Goal: Task Accomplishment & Management: Complete application form

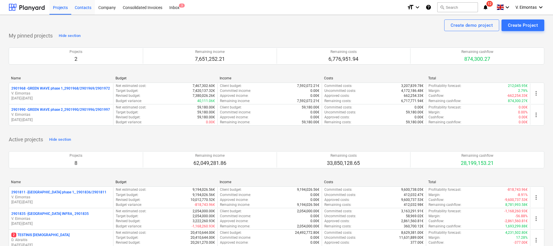
click at [68, 6] on div "Projects" at bounding box center [60, 7] width 22 height 15
click at [458, 8] on button "search Search" at bounding box center [457, 7] width 41 height 10
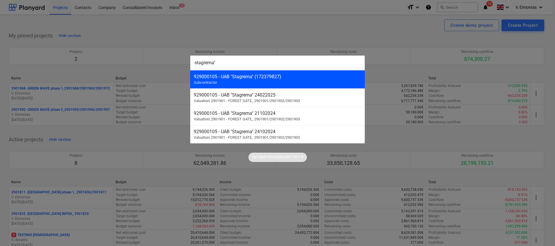
type input "stagrema""
click at [289, 80] on div "929000105 - UAB "Stagrema" (172379827) Subcontractor" at bounding box center [277, 79] width 175 height 18
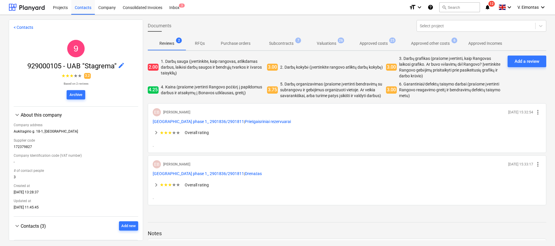
click at [272, 44] on p "Subcontracts" at bounding box center [281, 43] width 24 height 6
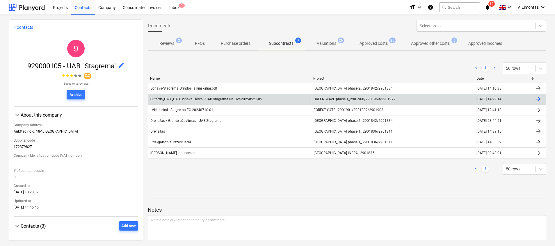
click at [335, 99] on span "GREEN WAVE phase 1_2901968/2901969/2901972" at bounding box center [355, 99] width 82 height 4
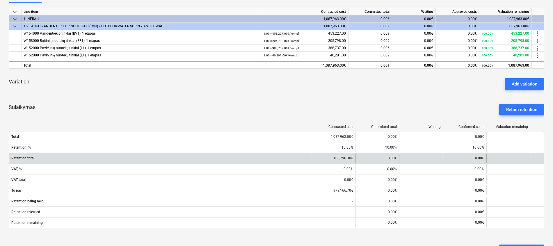
scroll to position [243, 0]
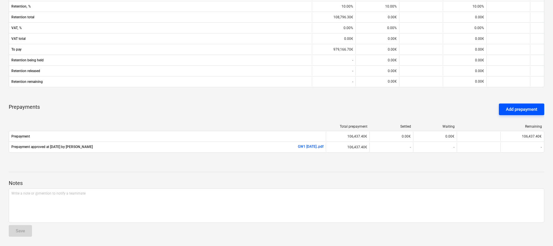
click at [505, 108] on button "Add prepayment" at bounding box center [521, 110] width 45 height 12
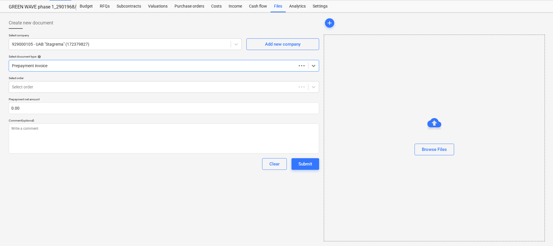
scroll to position [14, 0]
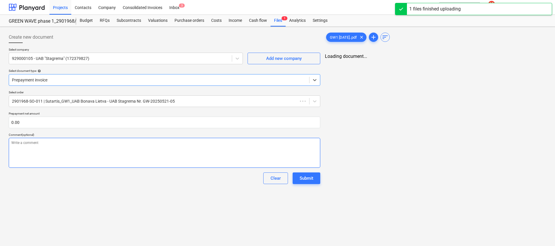
click at [92, 138] on textarea at bounding box center [165, 153] width 312 height 30
type textarea "x"
type textarea "A"
type textarea "x"
type textarea "Ap"
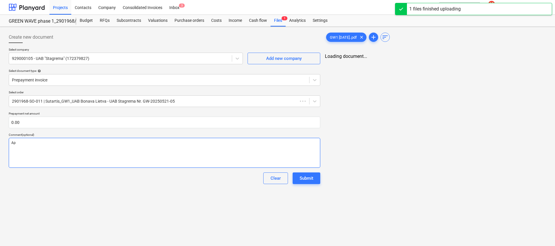
type textarea "x"
type textarea "Apm"
type textarea "x"
type textarea "Apmo"
type textarea "x"
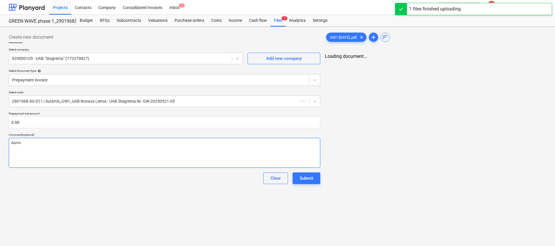
type textarea "[DEMOGRAPHIC_DATA]"
type textarea "x"
type textarea "Apmok4"
type textarea "x"
type textarea "[DEMOGRAPHIC_DATA]"
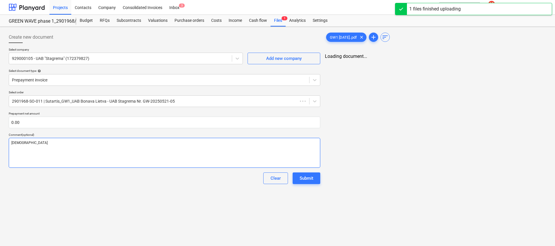
type textarea "x"
type textarea "Apmo"
type textarea "x"
type textarea "[DEMOGRAPHIC_DATA]"
type textarea "x"
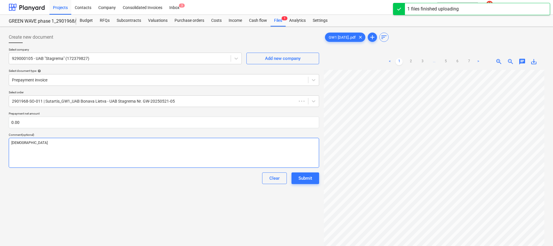
type textarea "Apmokė"
type textarea "x"
type textarea "Apmokėj"
type textarea "x"
type textarea "Apmokėjim"
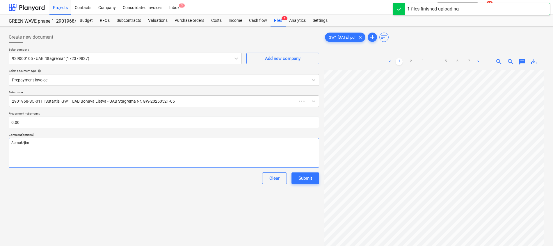
type textarea "x"
type textarea "Apmokėjima"
type textarea "x"
type textarea "Apmokėjimas"
type textarea "x"
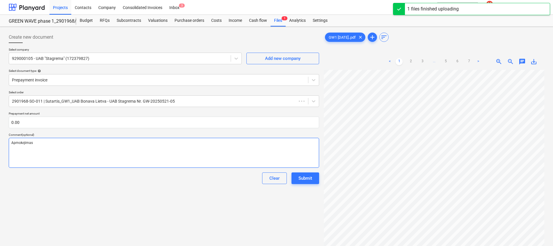
type textarea "Apmokėjimas"
type textarea "x"
type textarea "Apmokėjimas ę"
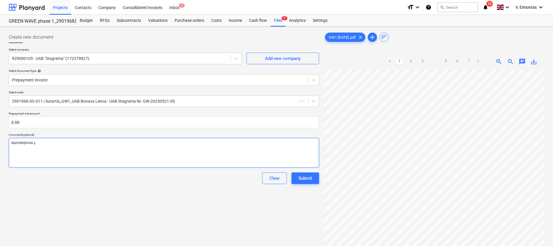
type textarea "x"
type textarea "Apmokėjimas ę0"
type textarea "x"
type textarea "Apmokėjimas ę0"
type textarea "x"
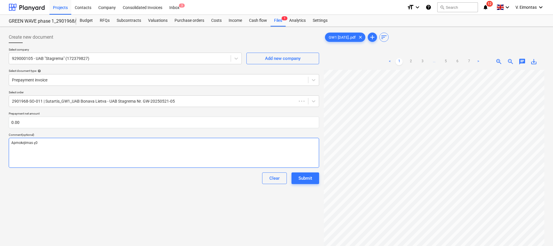
type textarea "Apmokėjimas ę0 k"
type textarea "x"
type textarea "Apmokėjimas ę0 k."
type textarea "x"
type textarea "Apmokėjimas ę0 k.d"
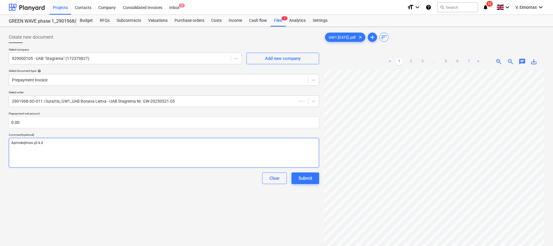
type textarea "x"
type textarea "Apmokėjimas ę0 k.d."
type textarea "x"
type textarea "Apmokėjimas ę0 k.d"
type textarea "x"
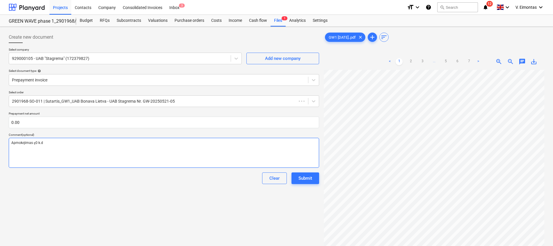
type textarea "Apmokėjimas ę0 k."
type textarea "x"
type textarea "Apmokėjimas ę0 k"
type textarea "x"
type textarea "Apmokėjimas ę0"
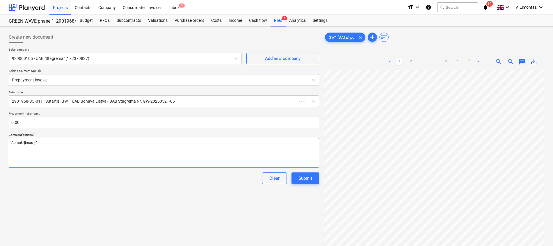
type textarea "x"
type textarea "Apmokėjimas ę0"
type textarea "x"
type textarea "Apmokėjimas ę"
type textarea "x"
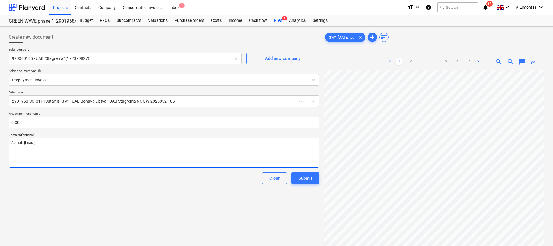
type textarea "Apmokėjimas"
type textarea "x"
type textarea "Apmokėjimas 3"
type textarea "x"
type textarea "Apmokėjimas 30"
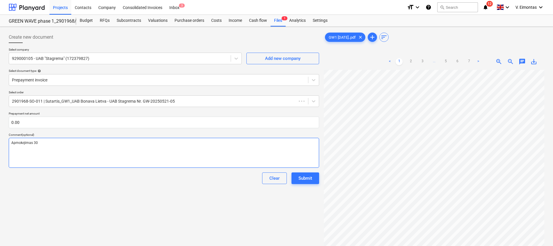
type textarea "x"
type textarea "Apmokėjimas 30"
type textarea "x"
type textarea "Apmokėjimas 30 k"
type textarea "x"
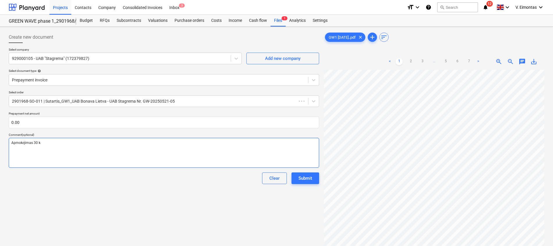
type textarea "Apmokėjimas 30 k."
type textarea "x"
type textarea "Apmokėjimas 30 k."
type textarea "x"
type textarea "Apmokėjimas 30 k. d"
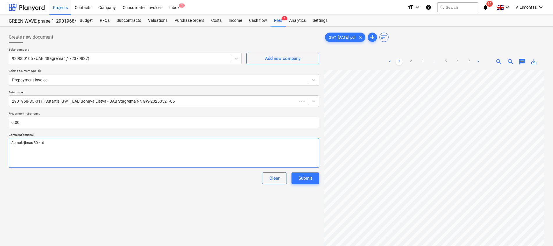
type textarea "x"
type textarea "Apmokėjimas 30 k. d."
type textarea "x"
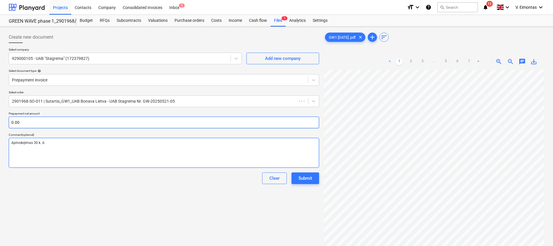
type textarea "Apmokėjimas 30 k. d."
type textarea "x"
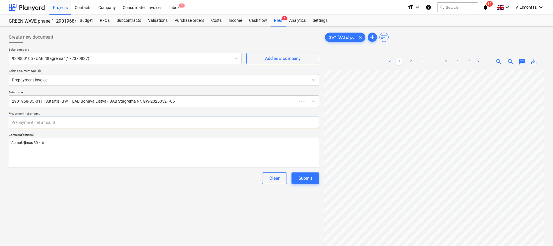
click at [85, 119] on input "text" at bounding box center [164, 123] width 310 height 12
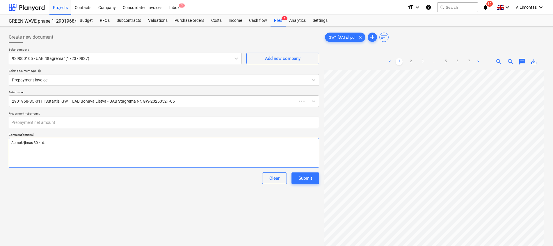
type textarea "x"
type input "0.00"
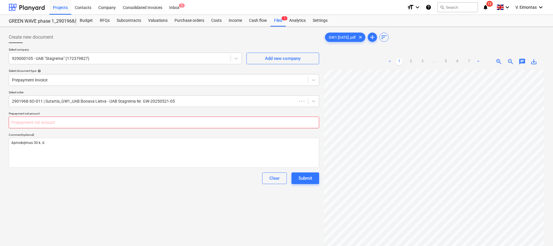
click at [231, 122] on input "text" at bounding box center [164, 123] width 310 height 12
type textarea "x"
type input "1"
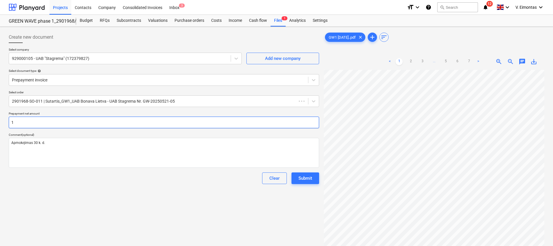
type textarea "x"
type input "14"
type textarea "x"
type input "144"
type textarea "x"
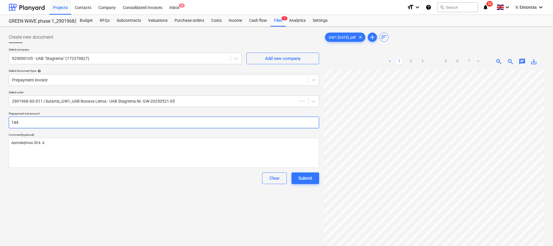
type input "1448"
type textarea "x"
type input "14488"
type textarea "x"
type input "144885"
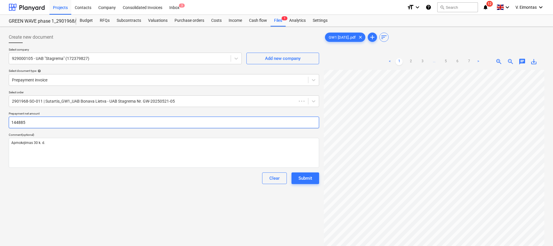
type textarea "x"
type input "144885."
type textarea "x"
type input "144885.3"
type textarea "x"
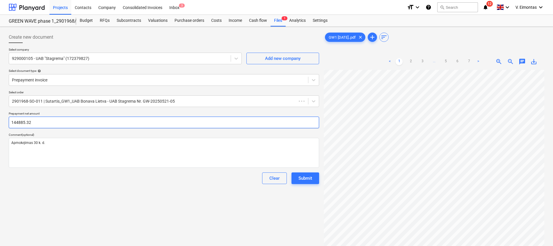
type input "144885.32"
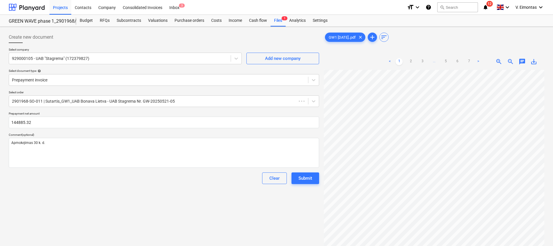
type textarea "x"
type input "144,885.32"
click at [177, 195] on div "Create new document Select company 929000105 - UAB "Stagrema" (172379827) Add n…" at bounding box center [163, 165] width 315 height 273
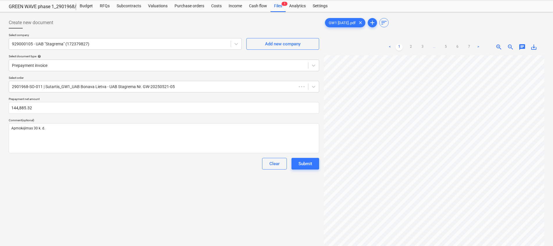
scroll to position [108, 10]
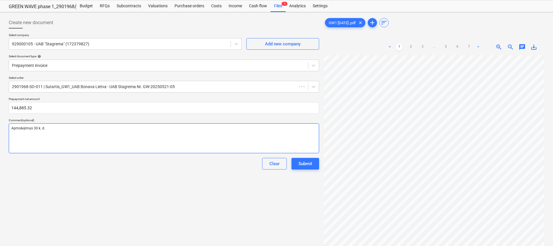
click at [255, 127] on textarea "Apmokėjimas 30 k. d." at bounding box center [164, 138] width 310 height 30
type textarea "x"
type textarea "Apmokėjimas 30 k. d."
type textarea "x"
type textarea "Apmokėjimas 30 k. d."
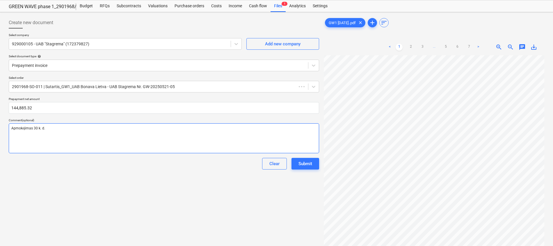
type textarea "x"
type textarea "Apmokėjimas 30 k. d. S"
type textarea "x"
type textarea "Apmokėjimas 30 k. d. SF"
type textarea "x"
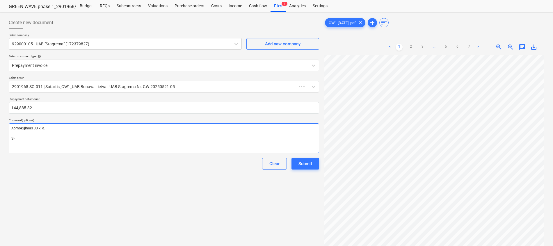
type textarea "Apmokėjimas 30 k. d. SF"
type textarea "x"
type textarea "Apmokėjimas 30 k. d. SF s"
type textarea "x"
type textarea "Apmokėjimas 30 k. d. SF sus"
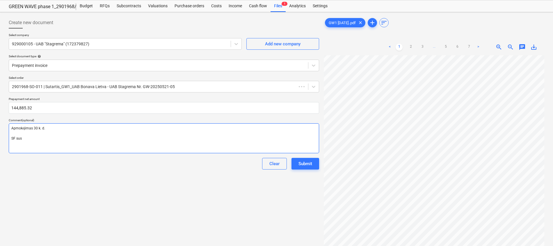
type textarea "x"
type textarea "Apmokėjimas 30 k. d. SF susi"
type textarea "x"
type textarea "Apmokėjimas 30 k. d. SF susid"
type textarea "x"
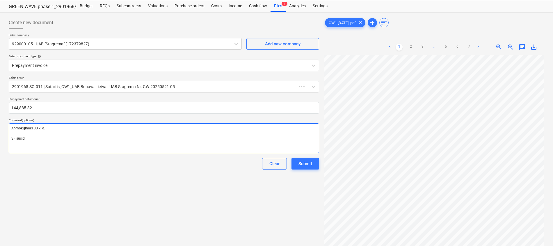
type textarea "Apmokėjimas 30 k. d. SF suside"
type textarea "x"
type textarea "Apmokėjimas 30 k. d. SF susiden"
type textarea "x"
type textarea "Apmokėjimas 30 k. d. SF susidenf"
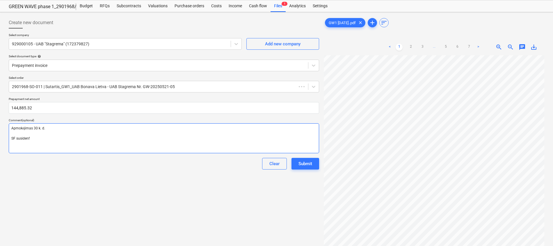
type textarea "x"
type textarea "Apmokėjimas 30 k. d. SF susiden"
type textarea "x"
type textarea "Apmokėjimas 30 k. d. SF susideng"
type textarea "x"
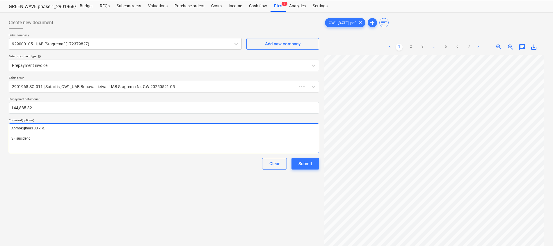
type textarea "Apmokėjimas 30 k. d. SF susidengs"
type textarea "x"
type textarea "Apmokėjimas 30 k. d. SF susidengs"
type textarea "x"
type textarea "Apmokėjimas 30 k. d. SF susidengs p"
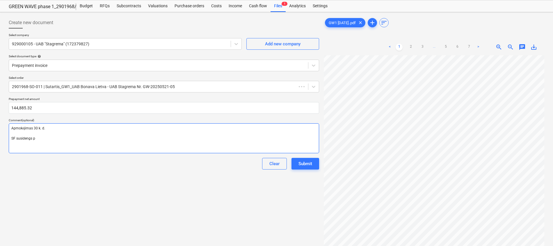
type textarea "x"
type textarea "Apmokėjimas 30 k. d. SF susidengs pe"
type textarea "x"
type textarea "Apmokėjimas 30 k. d. SF susidengs per"
type textarea "x"
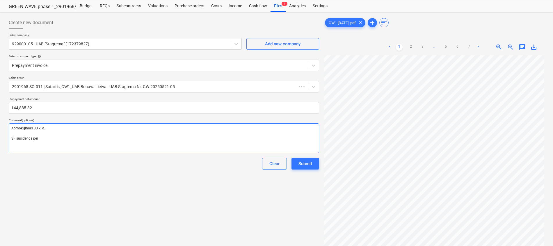
type textarea "Apmokėjimas 30 k. d. SF susidengs pe"
type textarea "x"
type textarea "Apmokėjimas 30 k. d. SF susidengs p"
type textarea "x"
type textarea "Apmokėjimas 30 k. d. SF susidengs"
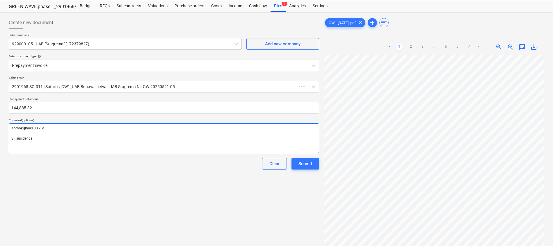
type textarea "x"
type textarea "Apmokėjimas 30 k. d. SF susidengs"
type textarea "x"
type textarea "Apmokėjimas 30 k. d. SF susideng"
type textarea "x"
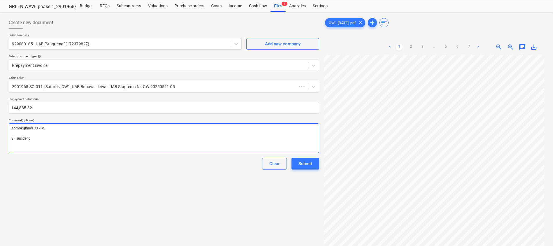
type textarea "Apmokėjimas 30 k. d. SF susiden"
type textarea "x"
type textarea "Apmokėjimas 30 k. d. SF suside"
type textarea "x"
type textarea "Apmokėjimas 30 k. d. SF susid"
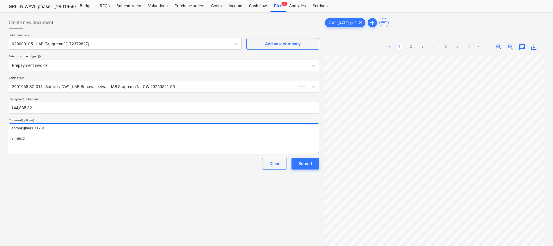
type textarea "x"
type textarea "Apmokėjimas 30 k. d. SF susi"
type textarea "x"
type textarea "Apmokėjimas 30 k. d. SF sus"
type textarea "x"
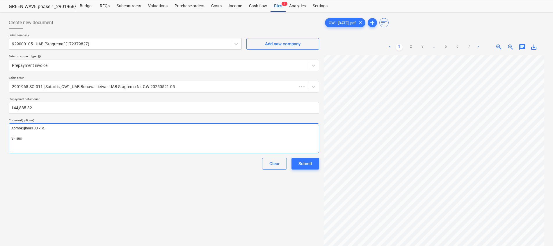
type textarea "Apmokėjimas 30 k. d. SF su"
type textarea "x"
type textarea "Apmokėjimas 30 k. d. SF s"
type textarea "x"
type textarea "Apmokėjimas 30 k. d. SF"
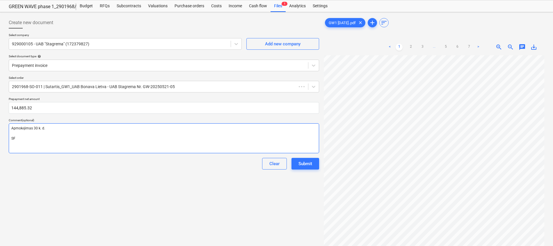
type textarea "x"
type textarea "Apmokėjimas 30 k. d. S"
type textarea "x"
type textarea "Apmokėjimas 30 k. d."
type textarea "x"
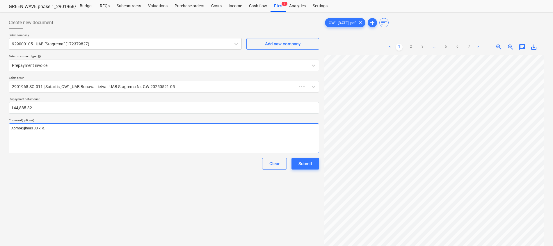
type textarea "Apmokėjimas 30 k. d. A"
type textarea "x"
type textarea "Apmokėjimas 30 k. d. Ab"
type textarea "x"
type textarea "Apmokėjimas 30 k. d. Abi"
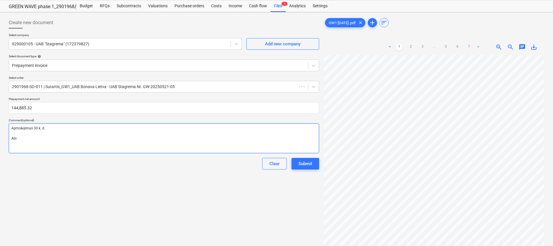
type textarea "x"
type textarea "Apmokėjimas 30 k. d. Abi"
type textarea "x"
type textarea "Apmokėjimas 30 k. d. Abi i"
type textarea "x"
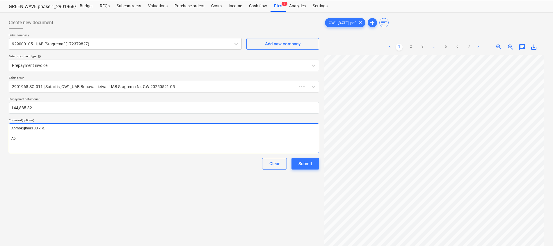
type textarea "Apmokėjimas 30 k. d. Abi i6"
type textarea "x"
type textarea "Apmokėjimas 30 k. d. Abi i"
type textarea "x"
type textarea "Apmokėjimas 30 k. d. [PERSON_NAME] iš"
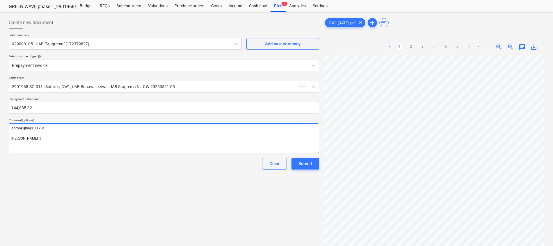
type textarea "x"
type textarea "Apmokėjimas 30 k. d. Abi iša"
type textarea "x"
type textarea "Apmokėjimas 30 k. d. Abi išan"
type textarea "x"
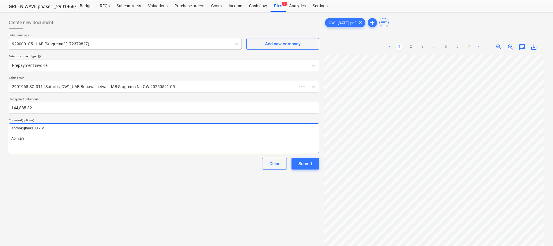
type textarea "Apmokėjimas 30 k. d. Abi išank"
type textarea "x"
type textarea "Apmokėjimas 30 k. d. Abi išanks"
type textarea "x"
type textarea "Apmokėjimas 30 k. d. Abi išanksti"
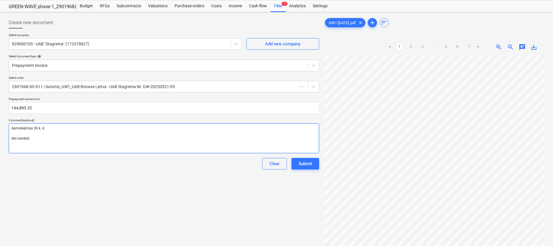
type textarea "x"
type textarea "Apmokėjimas 30 k. d. Abi išankstin"
type textarea "x"
type textarea "Apmokėjimas 30 k. d. Abi išankstinė"
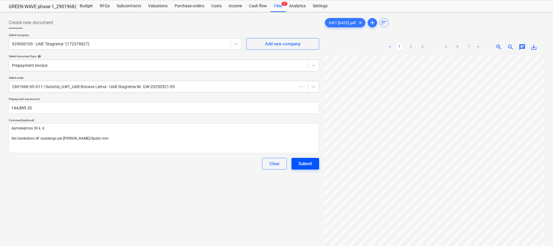
click at [312, 163] on div "Submit" at bounding box center [305, 164] width 14 height 8
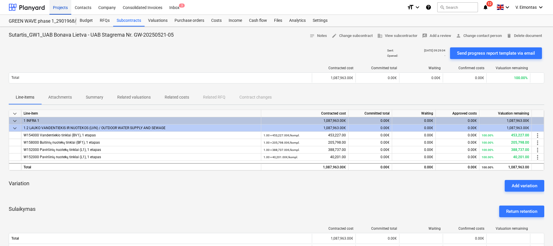
click at [66, 4] on div "Projects" at bounding box center [60, 7] width 22 height 15
